Goal: Task Accomplishment & Management: Manage account settings

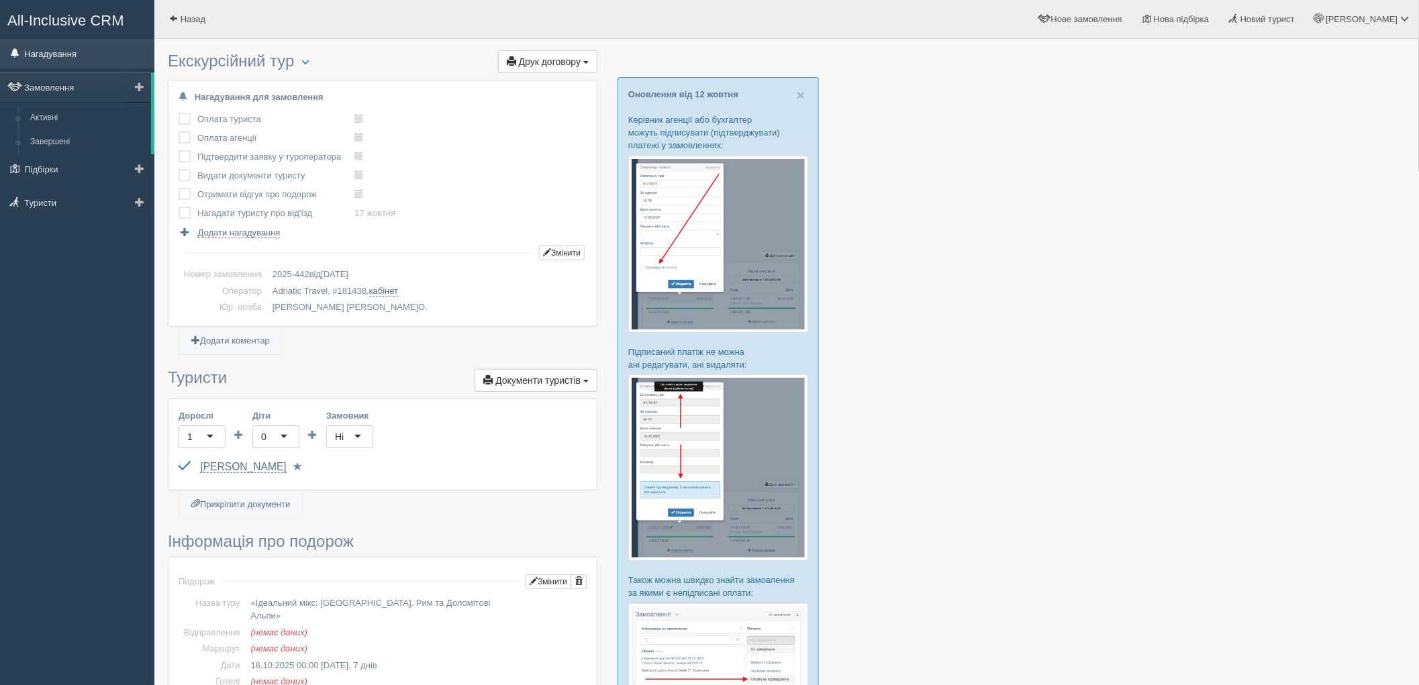
click at [65, 49] on link "Нагадування" at bounding box center [77, 54] width 154 height 30
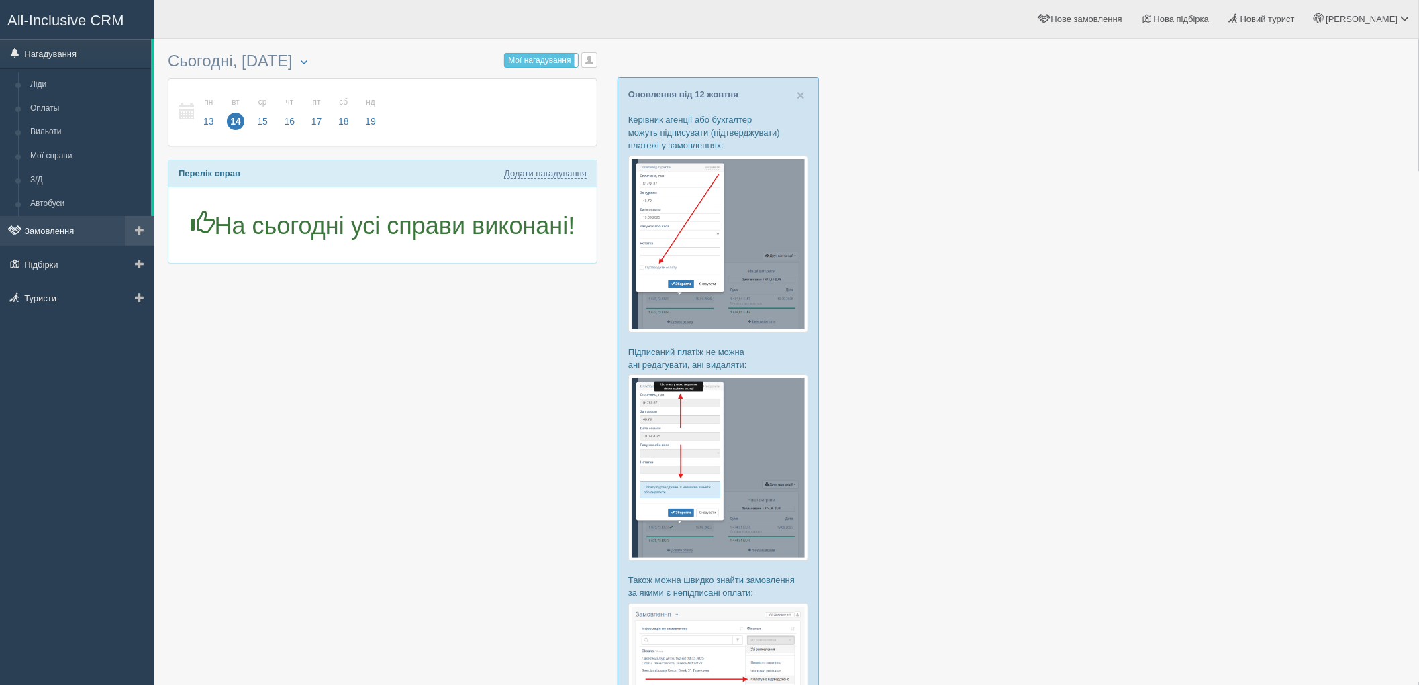
click at [50, 226] on link "Замовлення" at bounding box center [77, 231] width 154 height 30
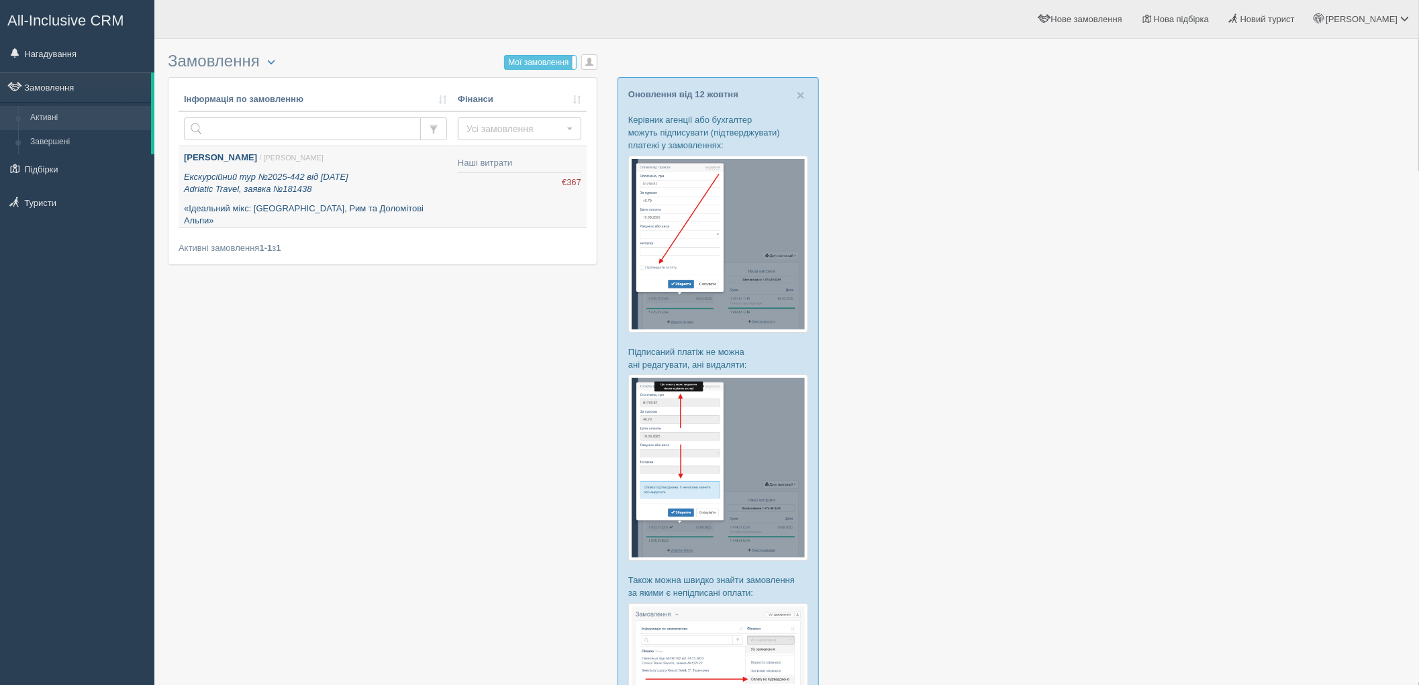
click at [420, 177] on p "Екскурсійний тур №2025-442 від 13.10.2025 Adriatic Travel, заявка №181438" at bounding box center [315, 183] width 263 height 25
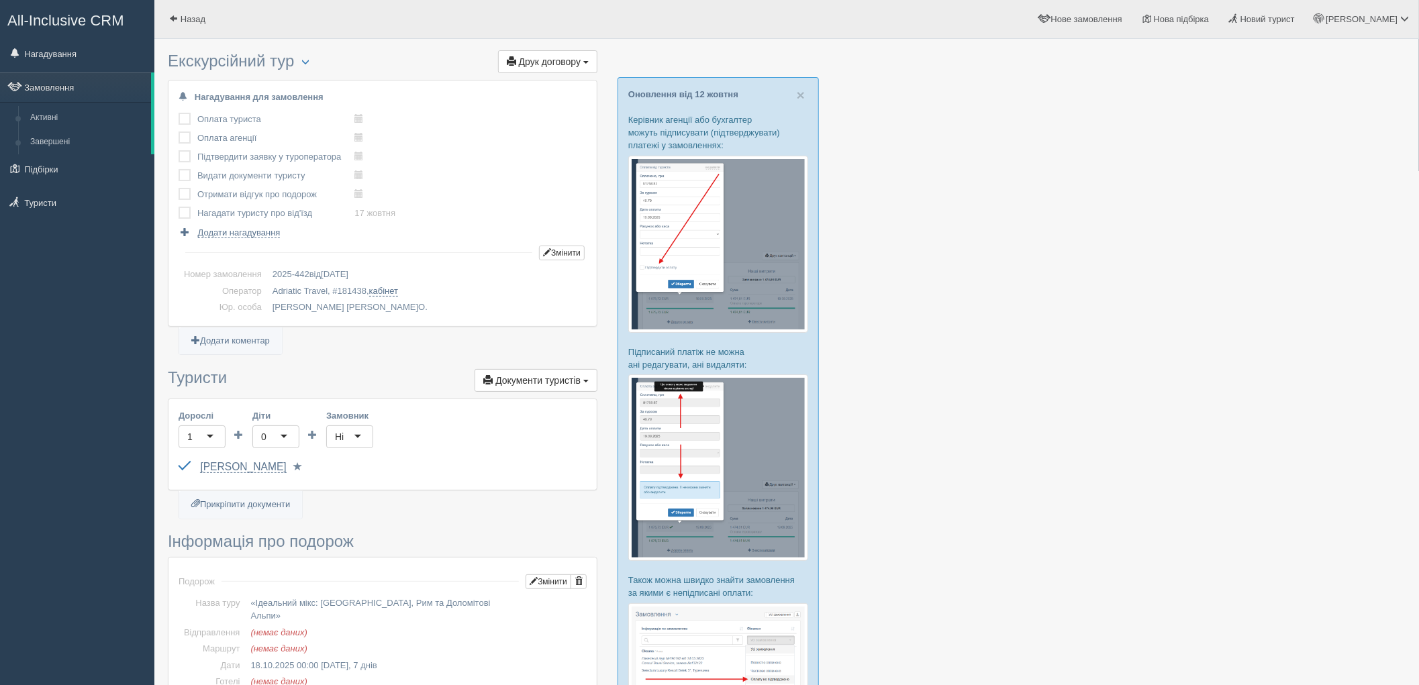
drag, startPoint x: 259, startPoint y: 257, endPoint x: 427, endPoint y: 165, distance: 191.4
click at [427, 165] on div "Оплата туриста виконано! Оплата агенції виконано! Підтвердити заявку у туропера…" at bounding box center [383, 174] width 408 height 129
click at [179, 113] on label at bounding box center [179, 113] width 0 height 0
click at [0, 0] on input "checkbox" at bounding box center [0, 0] width 0 height 0
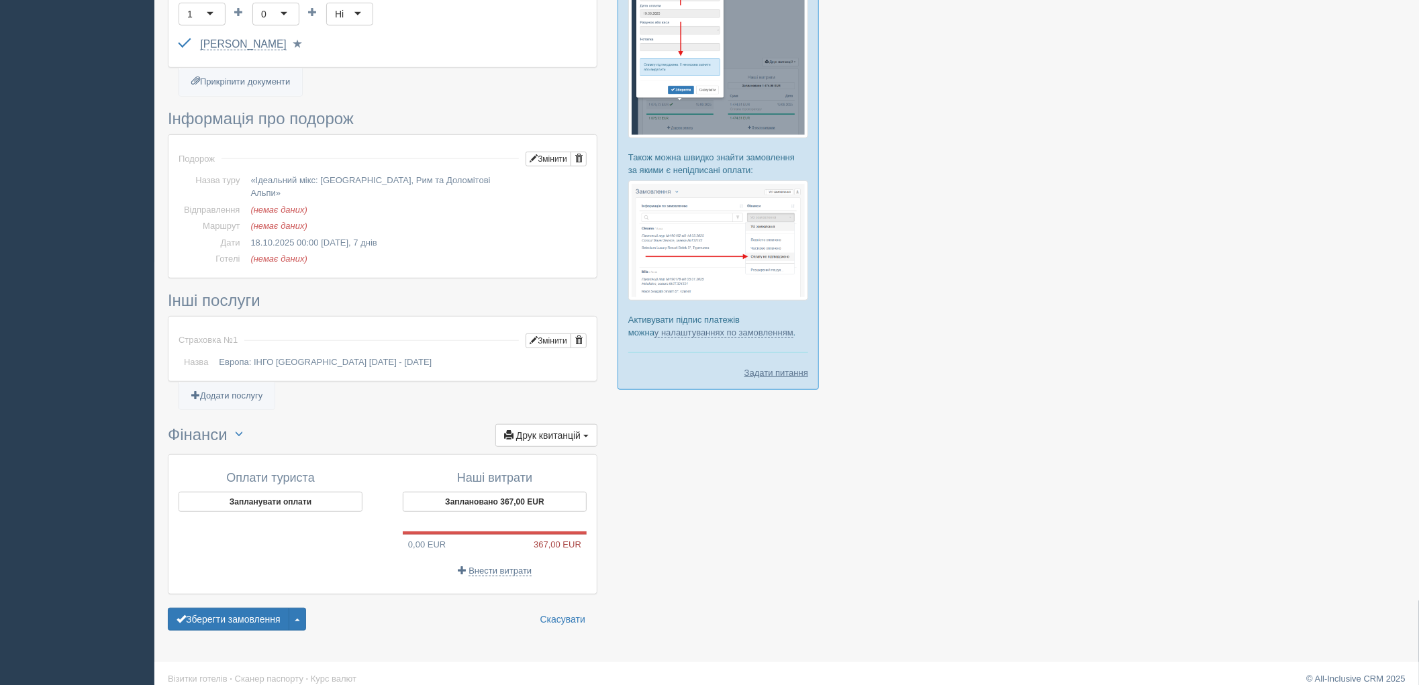
scroll to position [425, 0]
click at [269, 490] on button "Запланувати оплати" at bounding box center [271, 500] width 184 height 20
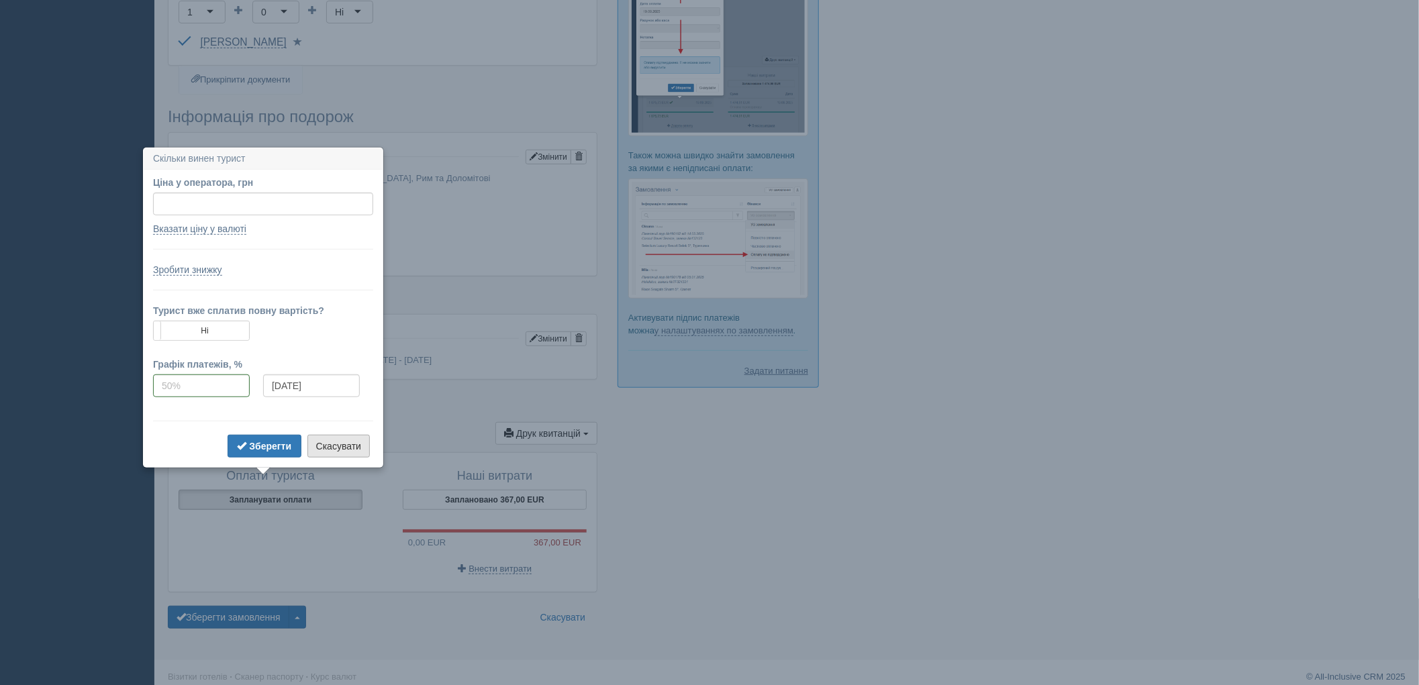
click at [344, 444] on button "Скасувати" at bounding box center [338, 446] width 62 height 23
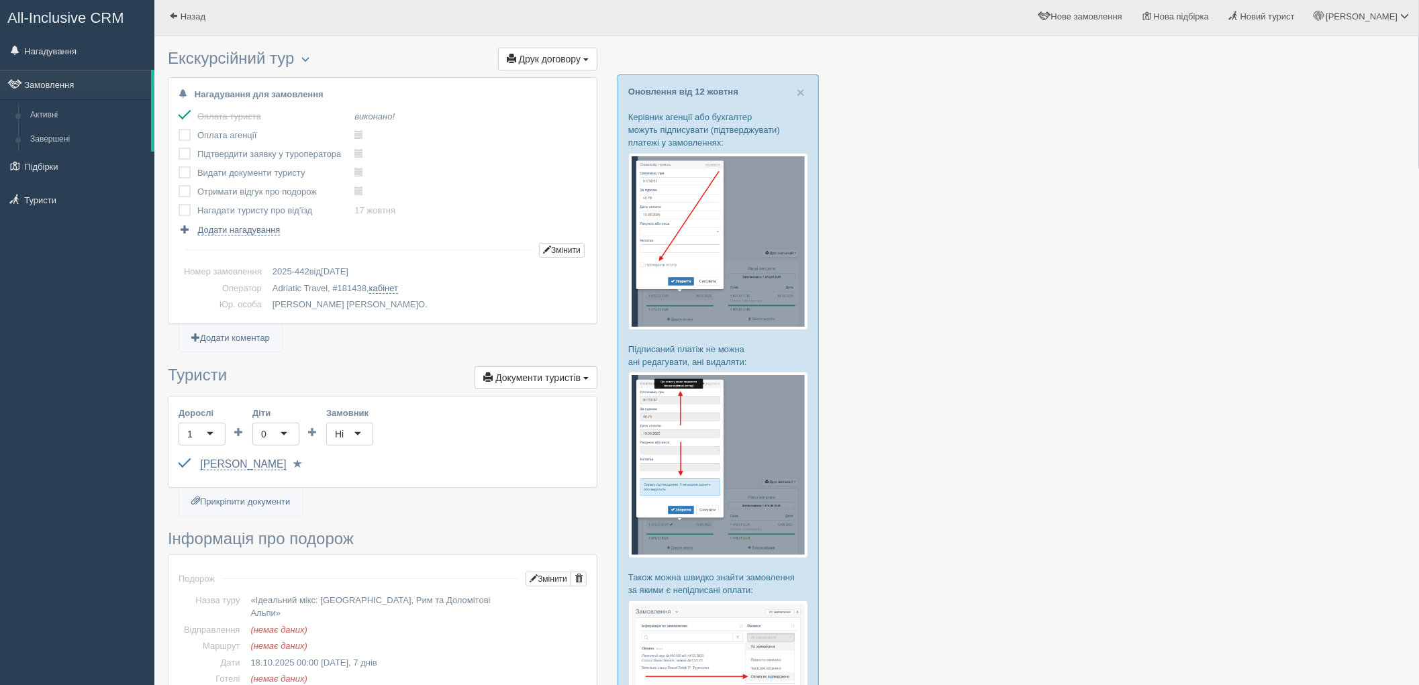
scroll to position [0, 0]
click at [381, 290] on link "кабінет" at bounding box center [383, 291] width 29 height 11
